Goal: Feedback & Contribution: Leave review/rating

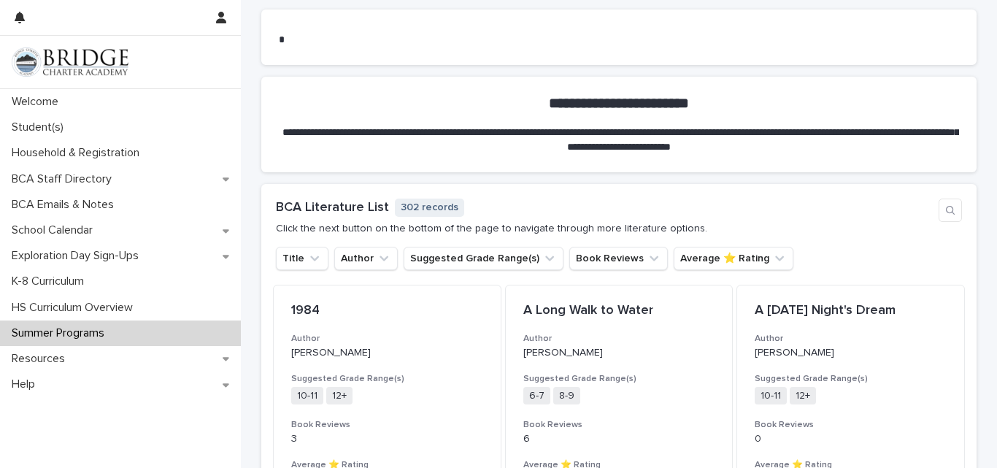
scroll to position [915, 0]
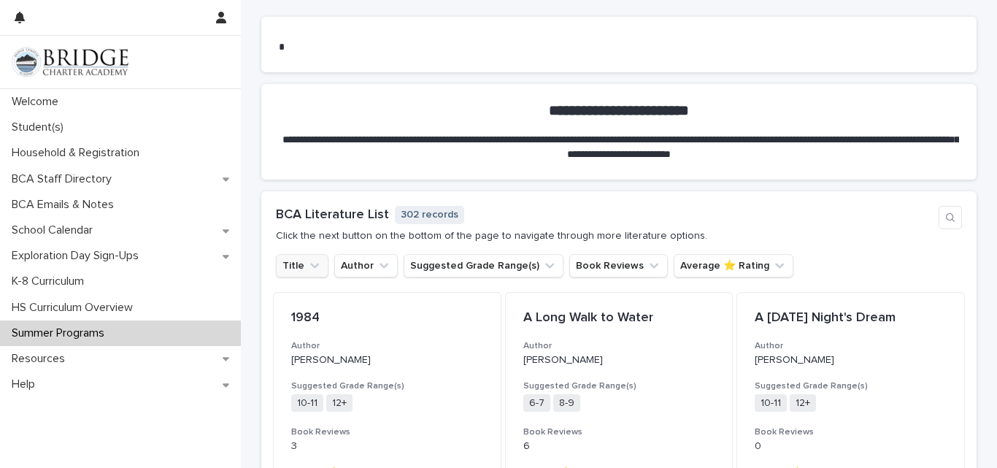
click at [316, 277] on ul "Title Author Suggested Grade Range(s) Book Reviews Average ⭐ Rating" at bounding box center [534, 265] width 523 height 29
click at [307, 269] on icon "Title" at bounding box center [314, 265] width 15 height 15
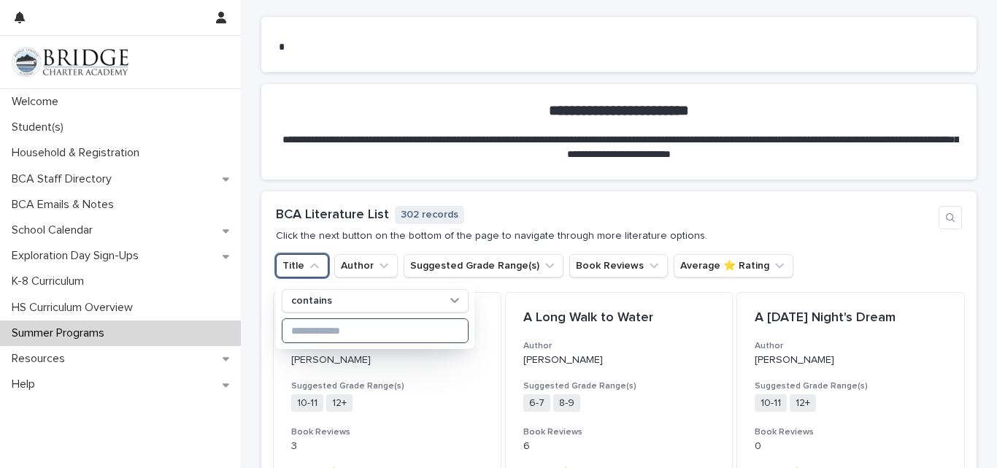
click at [330, 333] on input at bounding box center [375, 330] width 185 height 23
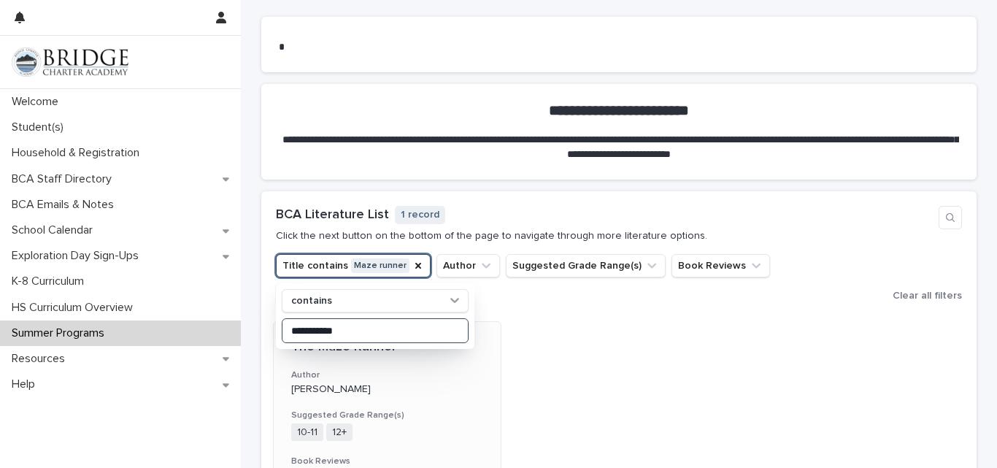
type input "**********"
click at [385, 416] on div "The Maze Runner Author James Dashner Suggested Grade Range(s) 10-11 12+ + 0 Boo…" at bounding box center [387, 431] width 227 height 218
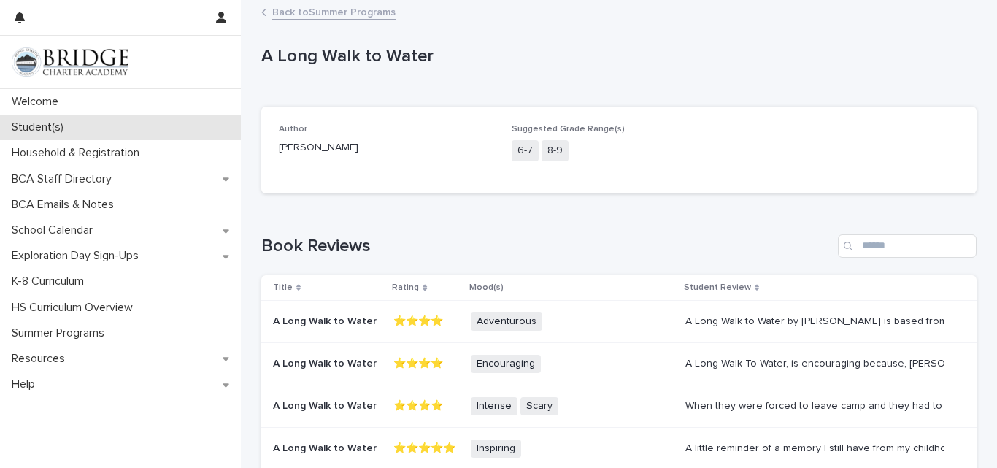
click at [9, 129] on p "Student(s)" at bounding box center [40, 127] width 69 height 14
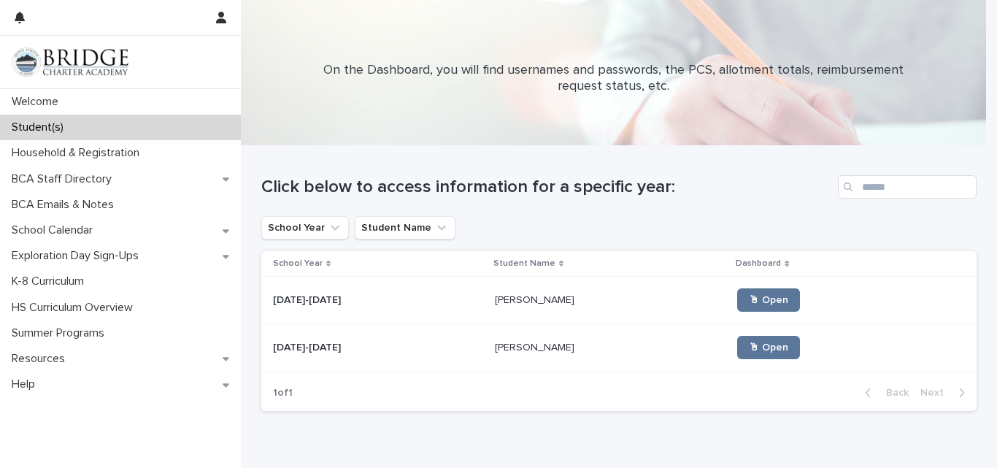
click at [495, 312] on div "[PERSON_NAME] [PERSON_NAME]" at bounding box center [610, 300] width 231 height 24
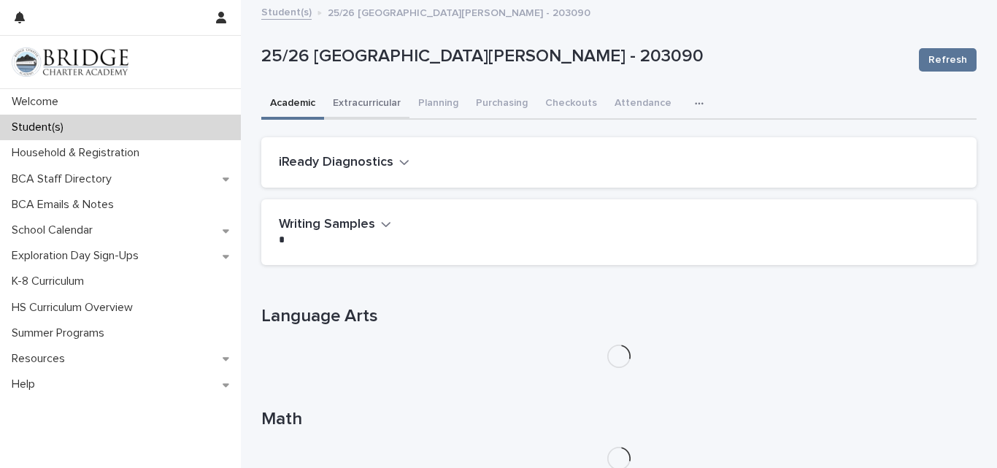
click at [350, 104] on button "Extracurricular" at bounding box center [366, 104] width 85 height 31
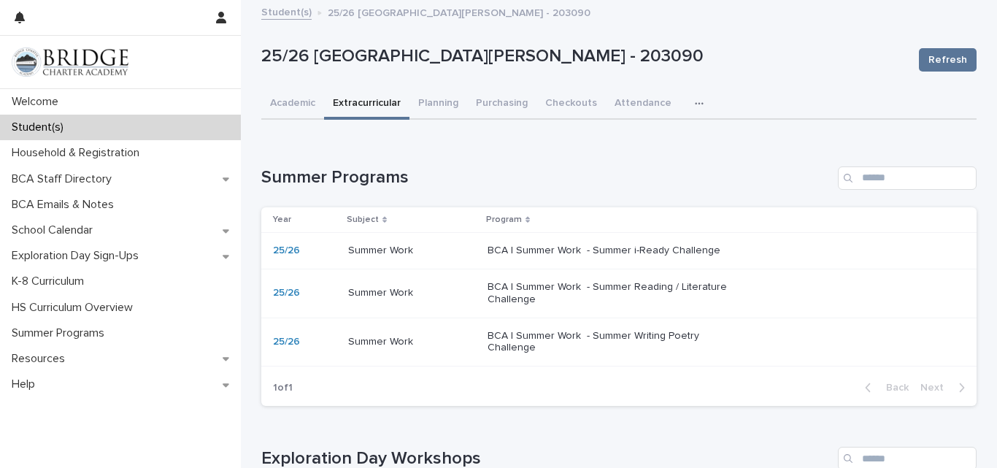
click at [628, 303] on p "BCA | Summer Work - Summer Reading / Literature Challenge" at bounding box center [609, 293] width 243 height 25
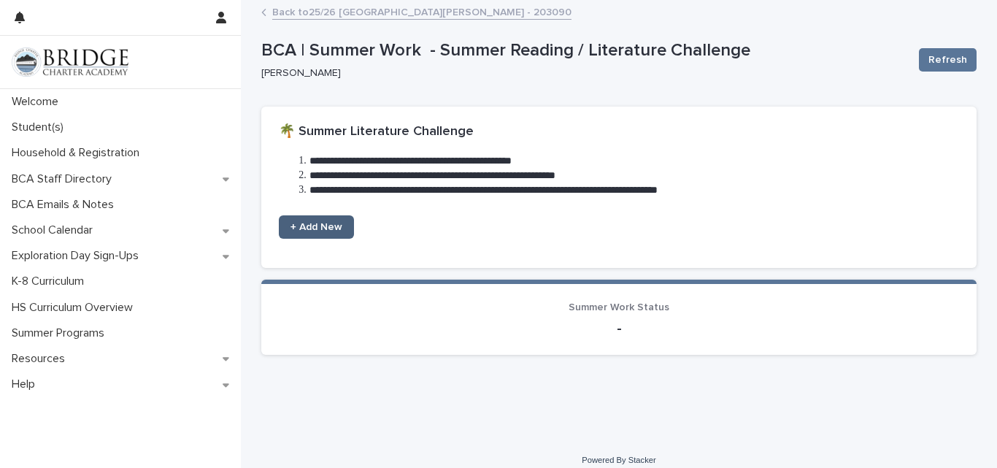
click at [313, 226] on span "+ Add New" at bounding box center [317, 227] width 52 height 10
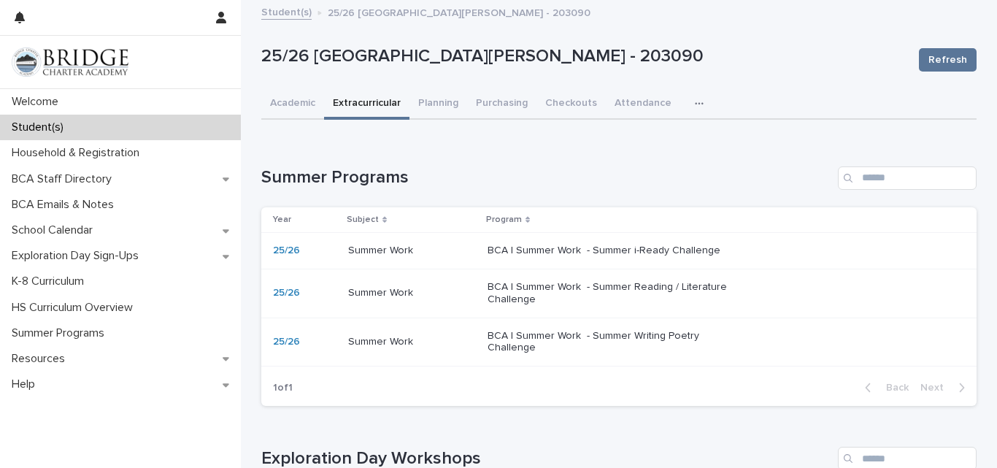
click at [589, 236] on td "BCA | Summer Work - Summer i-Ready Challenge" at bounding box center [729, 251] width 495 height 37
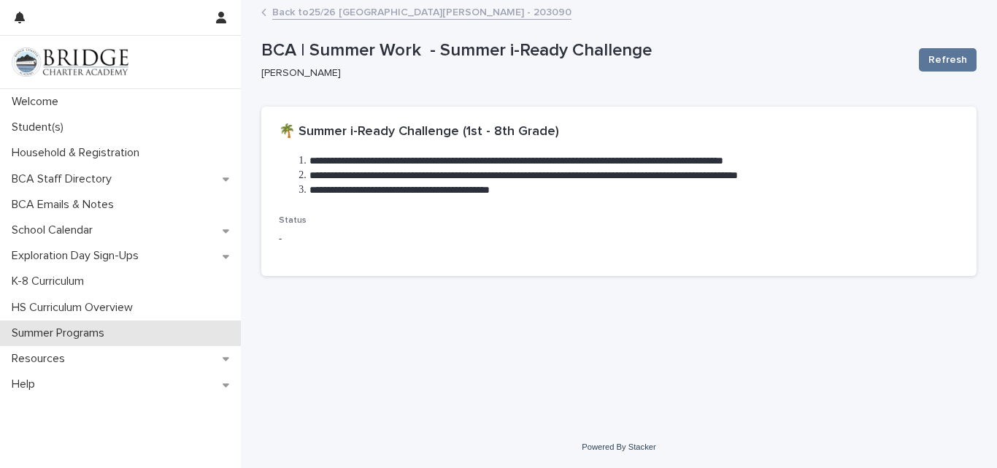
click at [90, 326] on p "Summer Programs" at bounding box center [61, 333] width 110 height 14
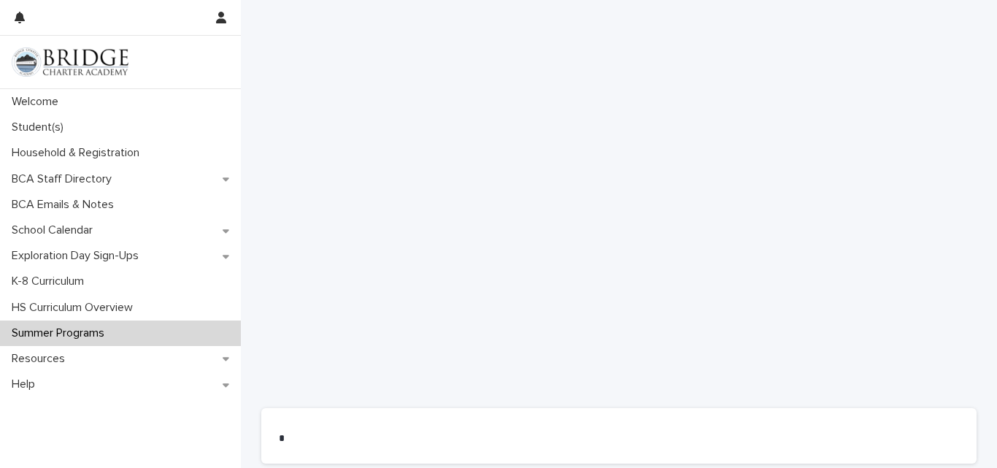
scroll to position [524, 0]
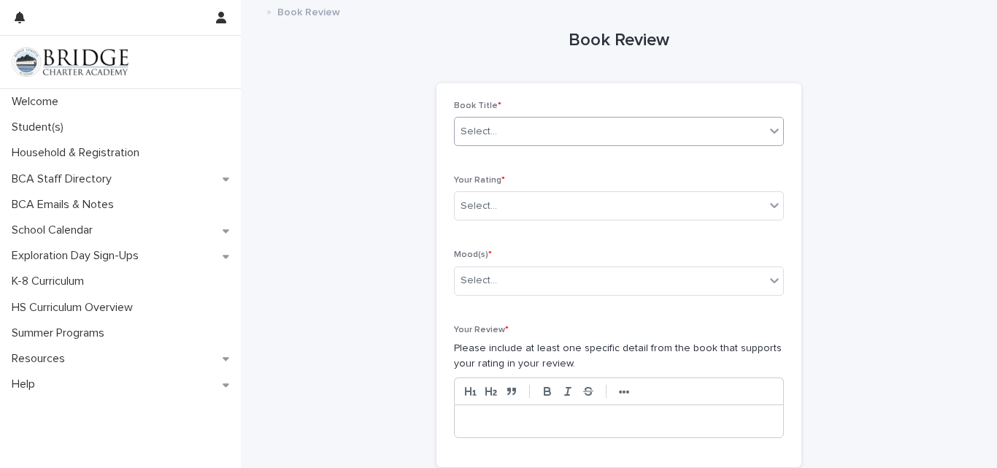
drag, startPoint x: 518, startPoint y: 137, endPoint x: 455, endPoint y: 126, distance: 63.7
click at [455, 126] on div "Select..." at bounding box center [610, 132] width 310 height 24
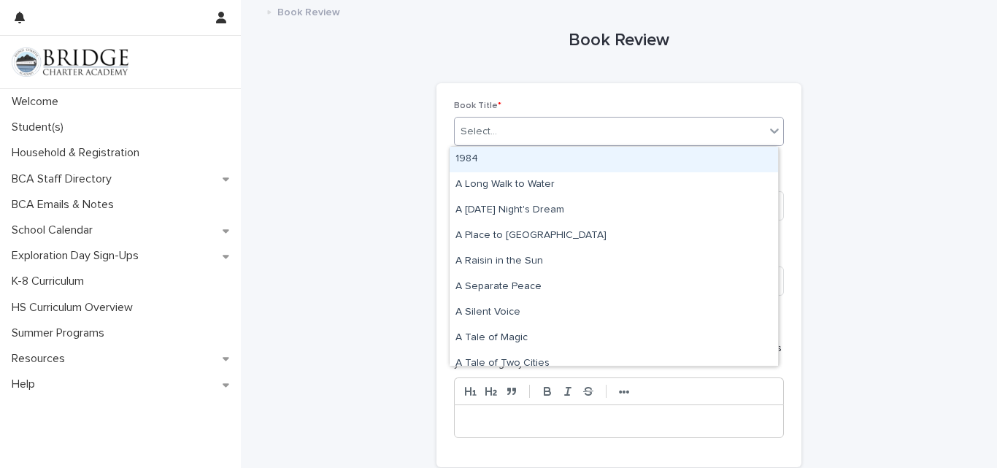
click at [472, 132] on div "Select..." at bounding box center [479, 131] width 37 height 15
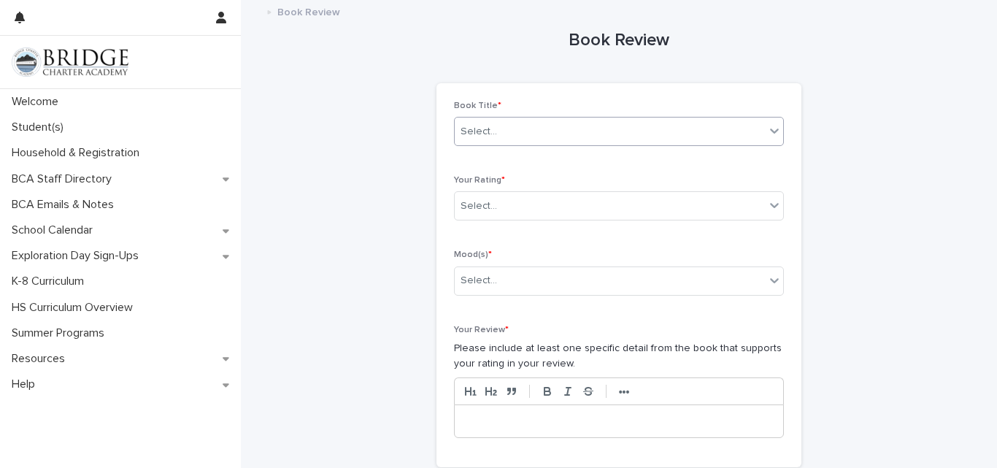
click at [472, 132] on div "Select..." at bounding box center [479, 131] width 37 height 15
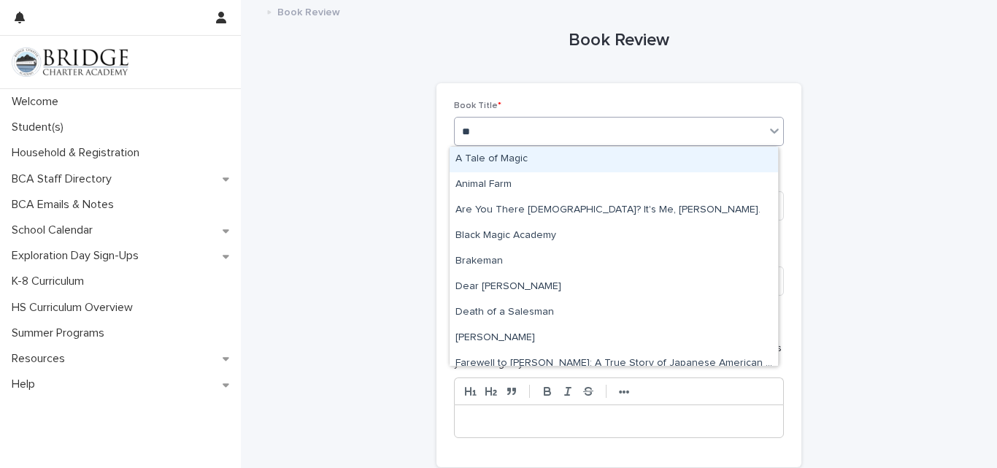
type input "***"
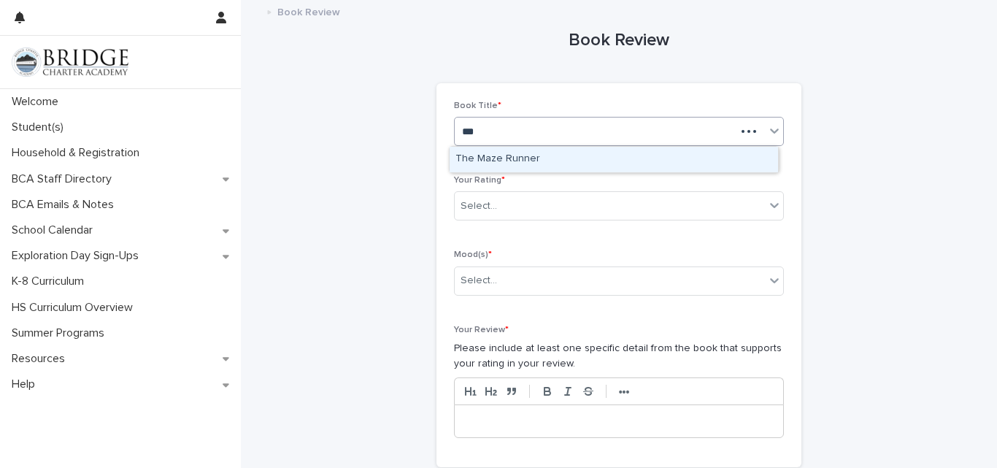
click at [480, 163] on div "The Maze Runner" at bounding box center [614, 160] width 329 height 26
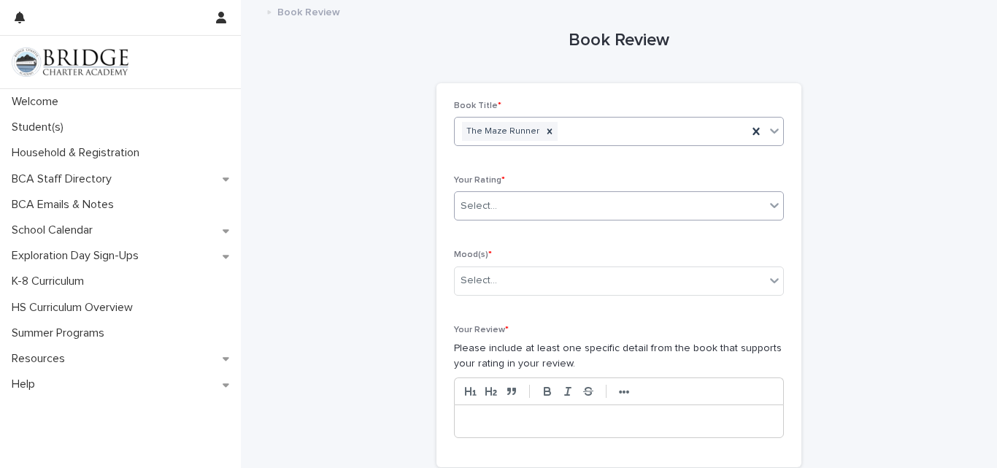
click at [483, 196] on div "Select..." at bounding box center [610, 206] width 310 height 24
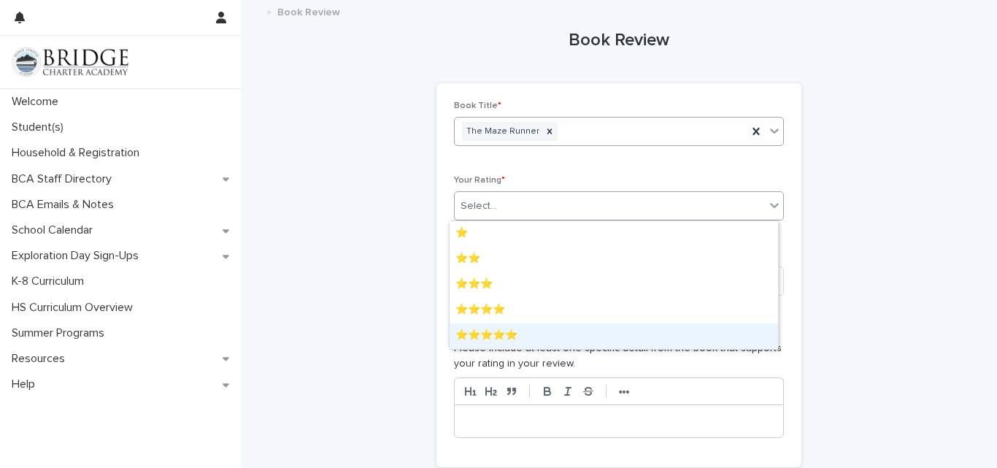
click at [502, 341] on div "⭐⭐⭐⭐⭐" at bounding box center [614, 336] width 329 height 26
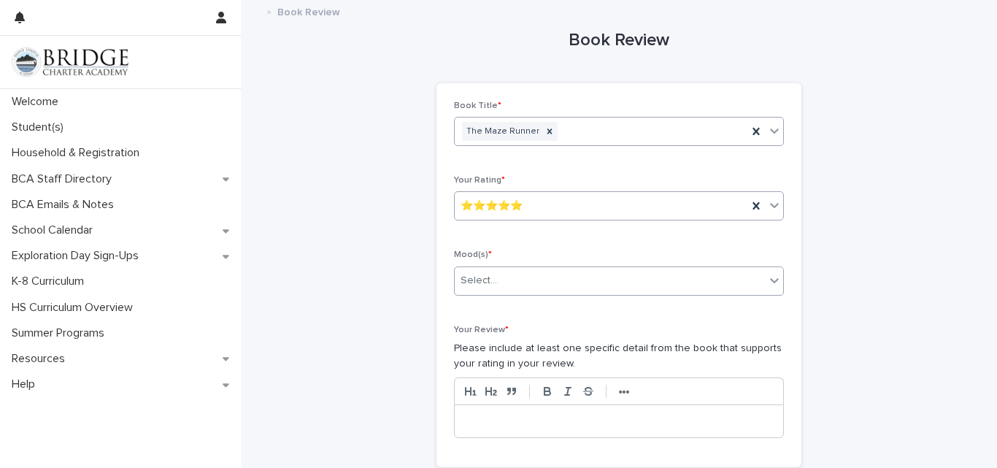
click at [509, 283] on div "Select..." at bounding box center [610, 281] width 310 height 24
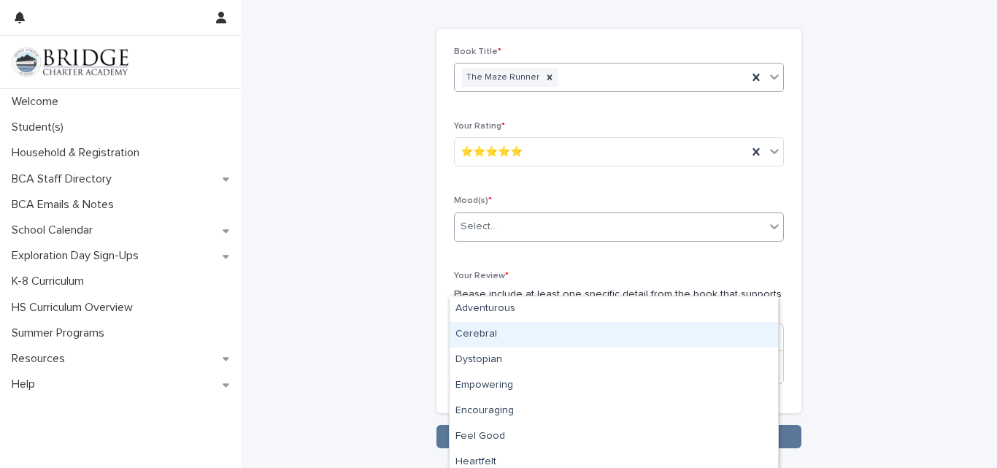
scroll to position [60, 0]
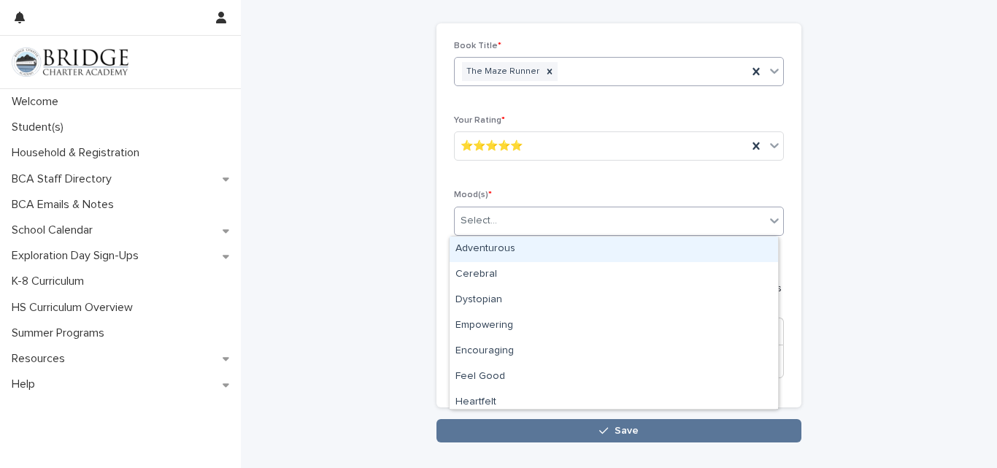
click at [496, 246] on div "Adventurous" at bounding box center [614, 250] width 329 height 26
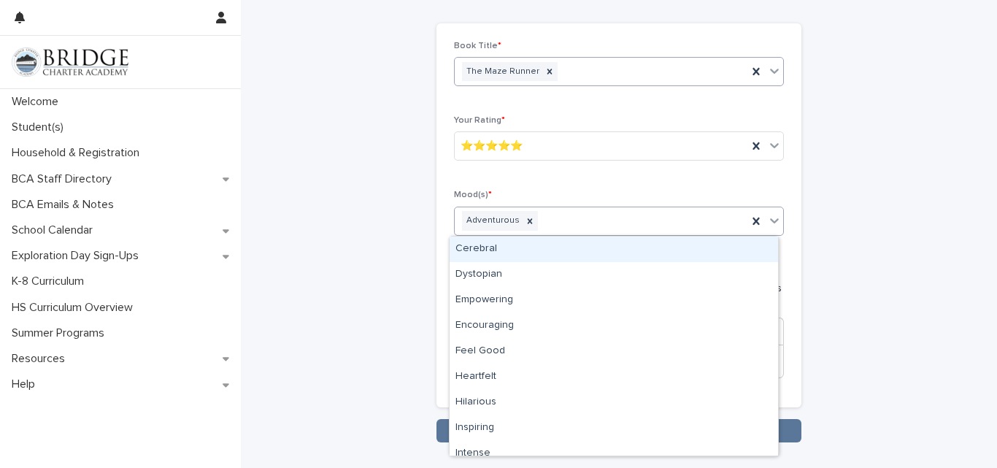
click at [774, 224] on icon at bounding box center [774, 220] width 15 height 15
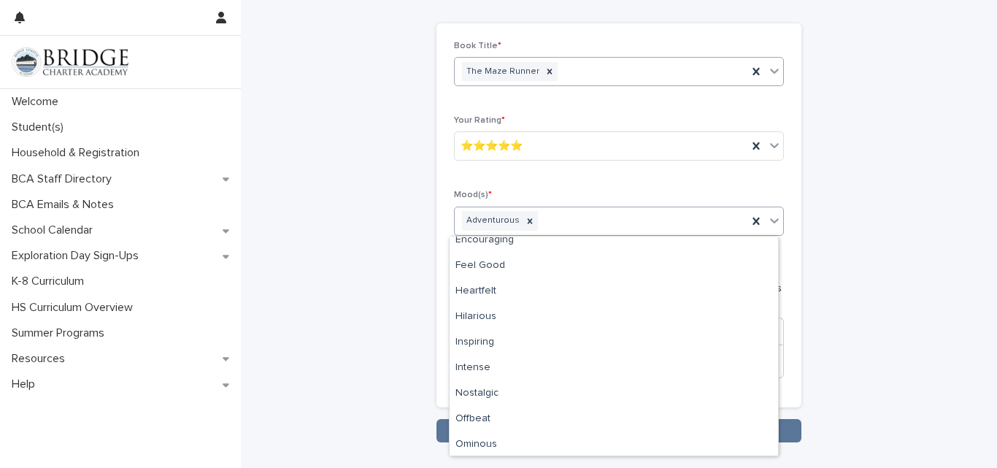
scroll to position [91, 0]
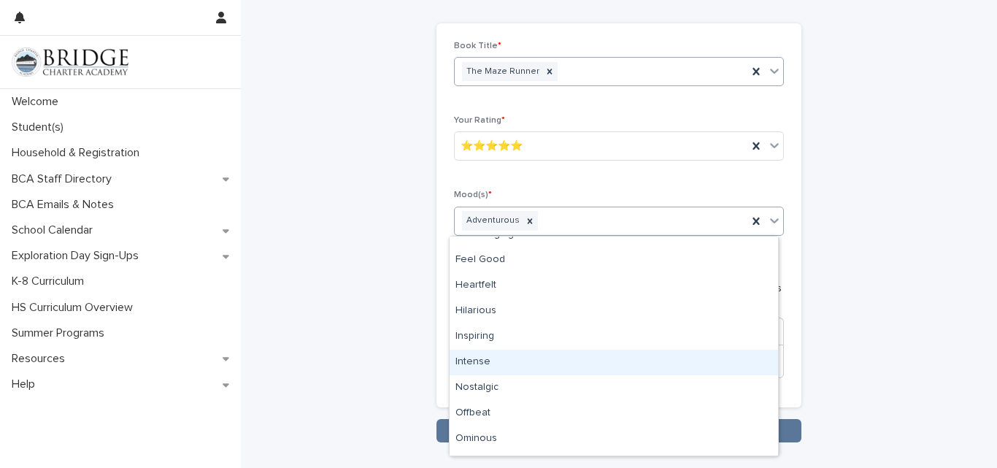
click at [459, 370] on div "Intense" at bounding box center [614, 363] width 329 height 26
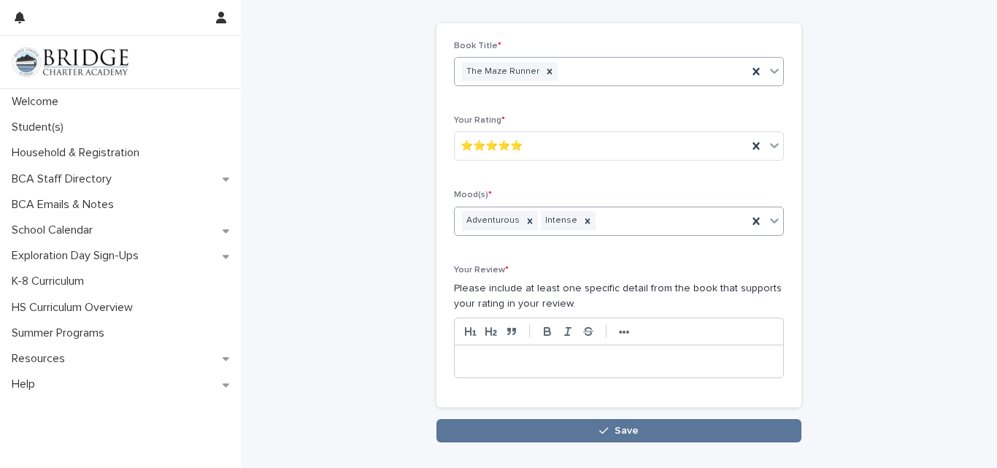
click at [553, 359] on p at bounding box center [619, 361] width 307 height 15
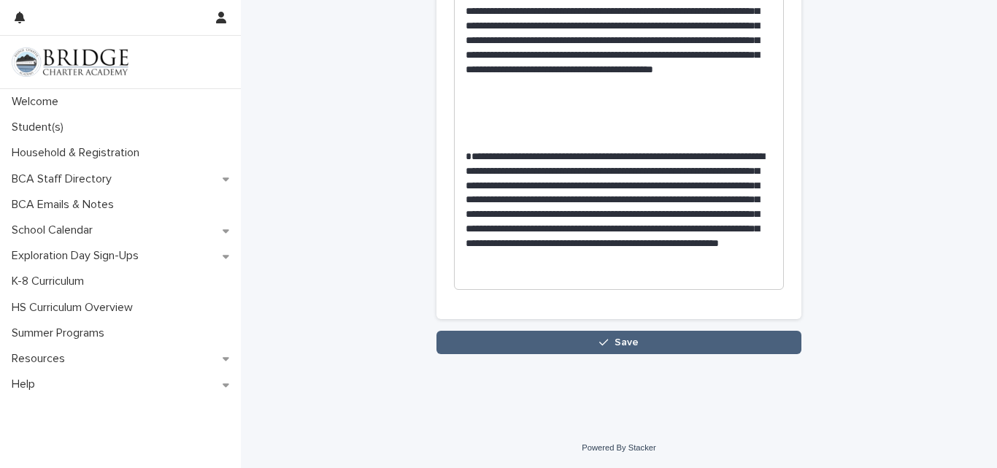
scroll to position [613, 0]
click at [653, 337] on button "Save" at bounding box center [619, 342] width 365 height 23
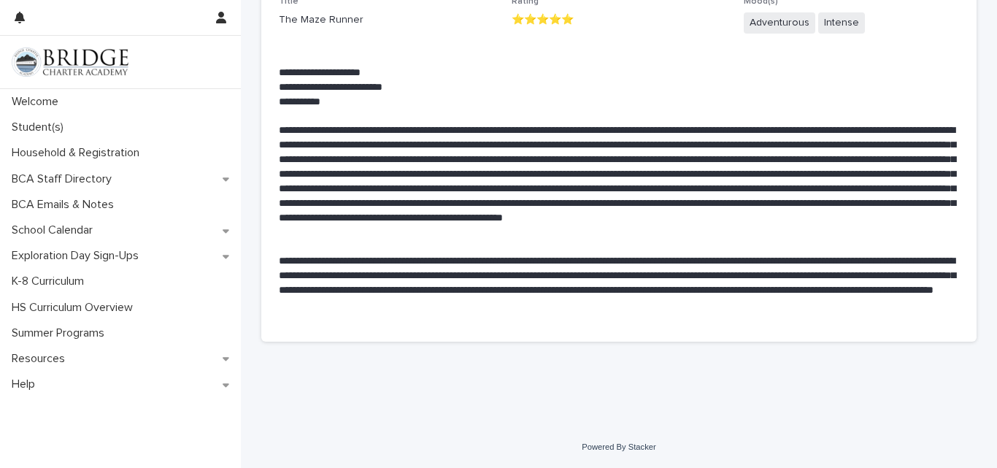
scroll to position [17, 0]
